Goal: Information Seeking & Learning: Learn about a topic

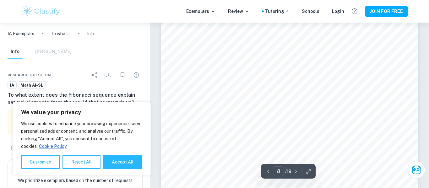
scroll to position [2494, 0]
type input "7"
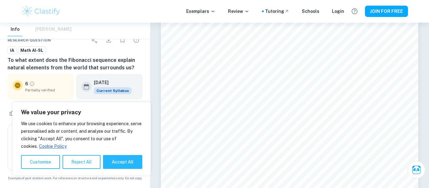
click at [54, 85] on div "6 Partially verified" at bounding box center [47, 86] width 44 height 13
click at [131, 158] on button "Accept All" at bounding box center [122, 162] width 39 height 14
checkbox input "true"
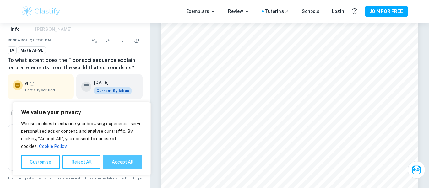
checkbox input "true"
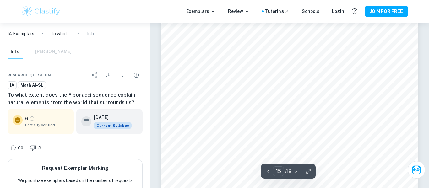
scroll to position [4949, 0]
type input "12"
